Goal: Find contact information: Find contact information

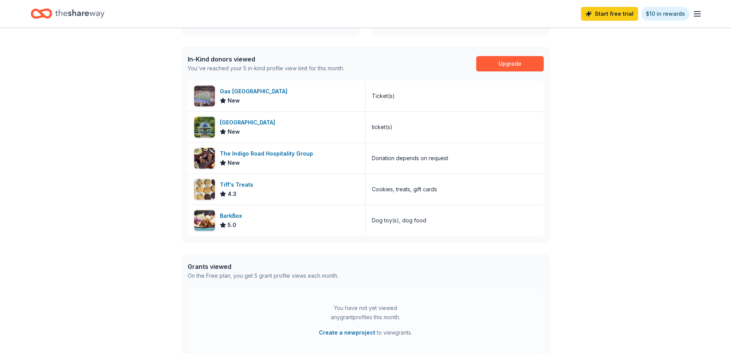
scroll to position [192, 0]
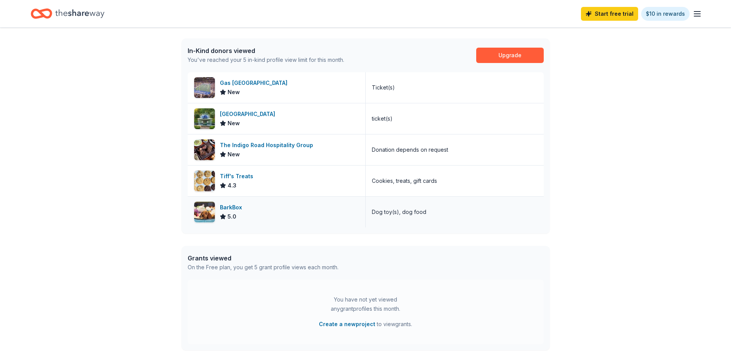
click at [257, 212] on div "BarkBox 5.0" at bounding box center [277, 211] width 178 height 31
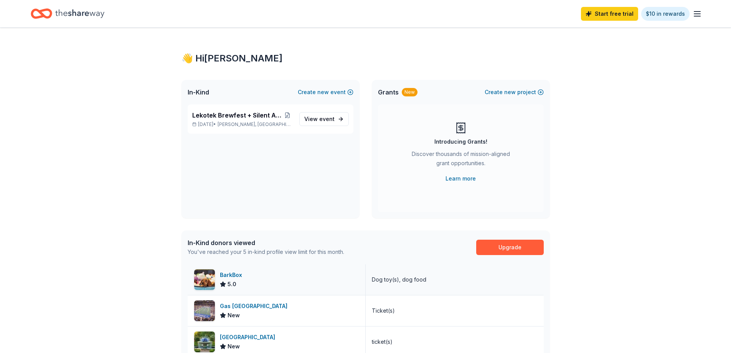
scroll to position [192, 0]
